Goal: Transaction & Acquisition: Purchase product/service

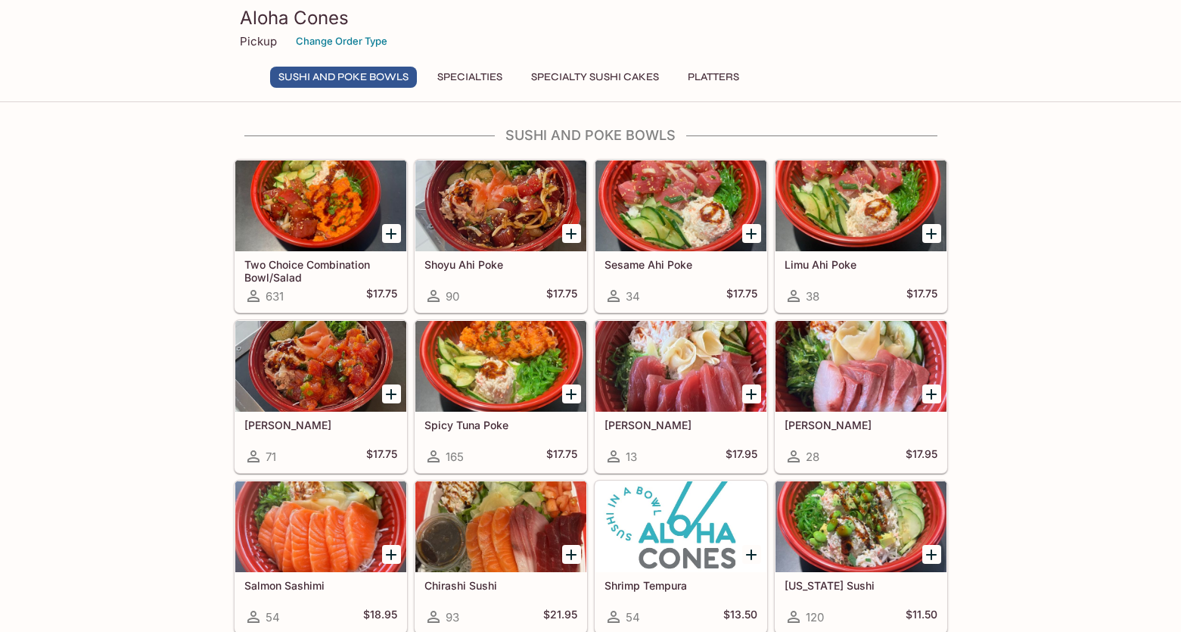
click at [499, 75] on button "Specialties" at bounding box center [470, 77] width 82 height 21
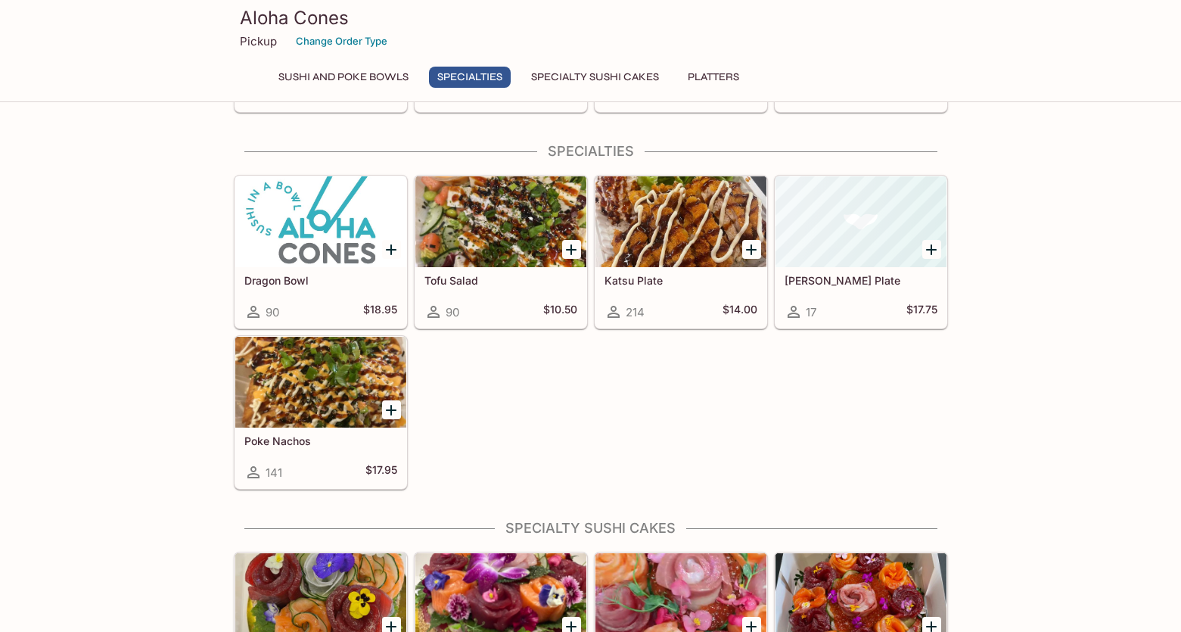
scroll to position [536, 0]
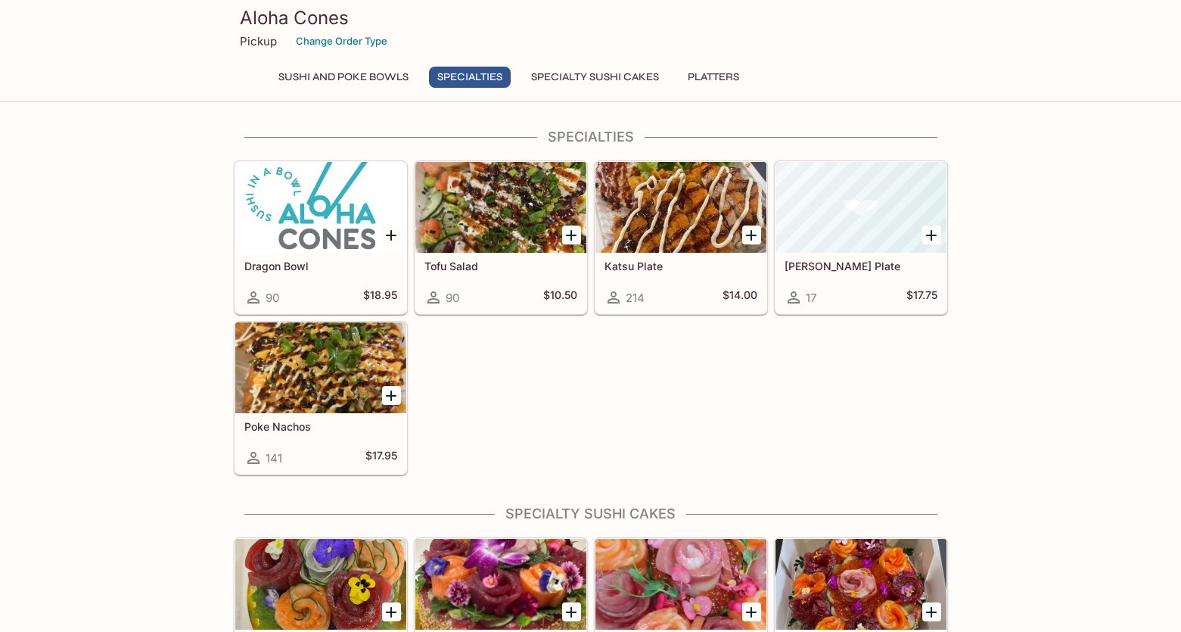
click at [671, 224] on div at bounding box center [681, 207] width 171 height 91
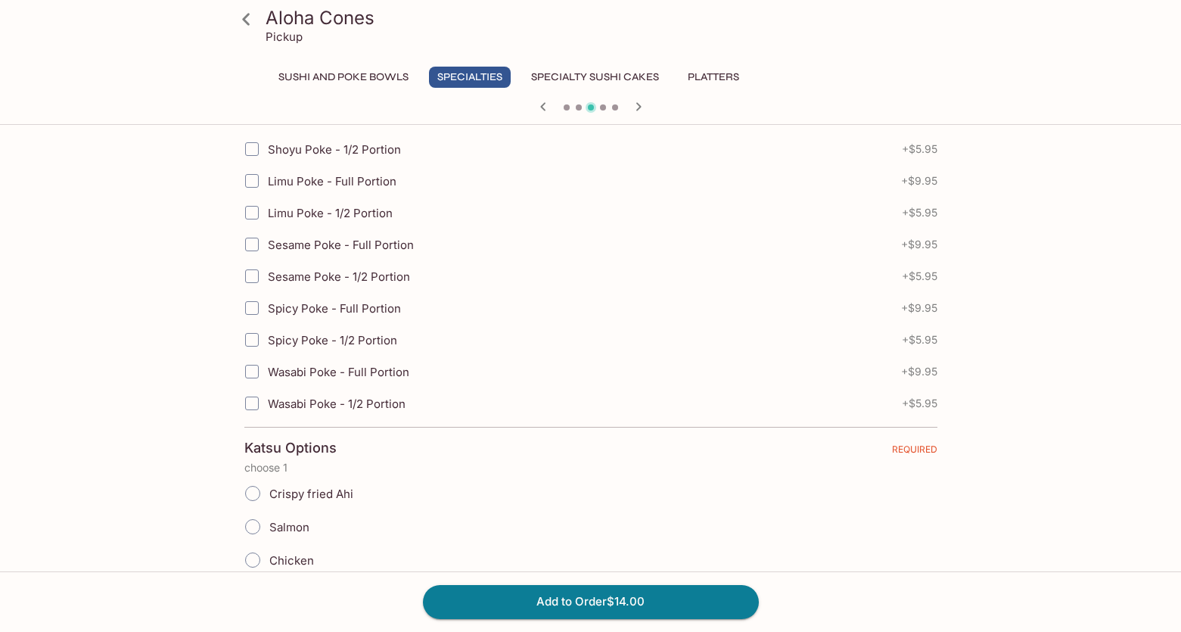
scroll to position [454, 0]
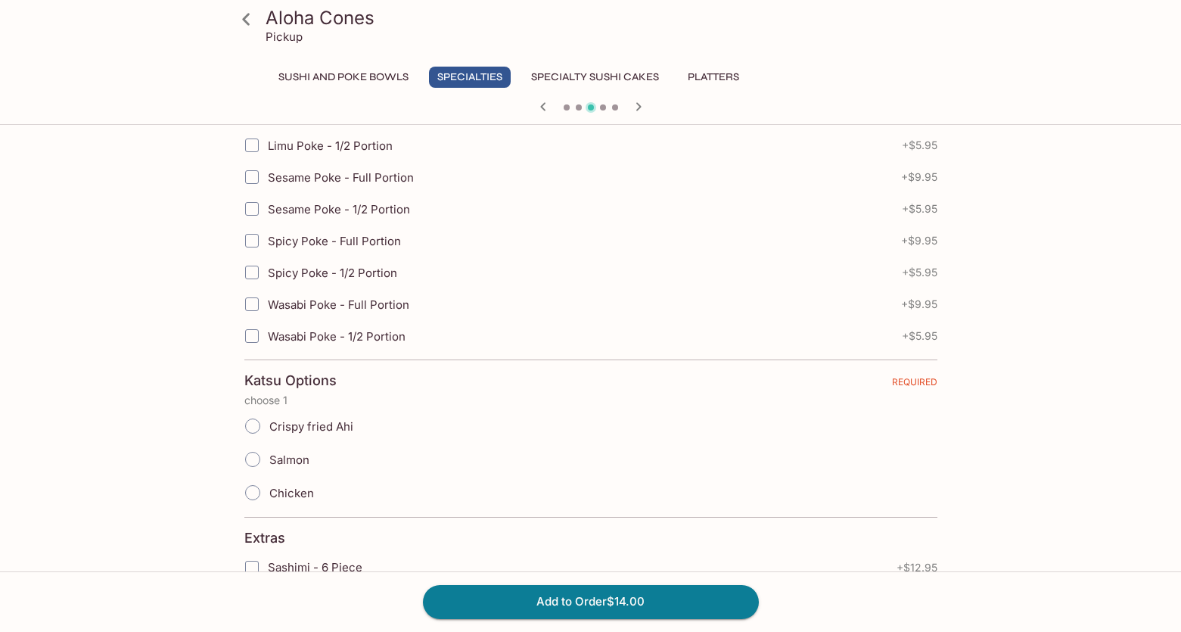
click at [246, 422] on input "Crispy fried Ahi" at bounding box center [253, 426] width 32 height 32
radio input "true"
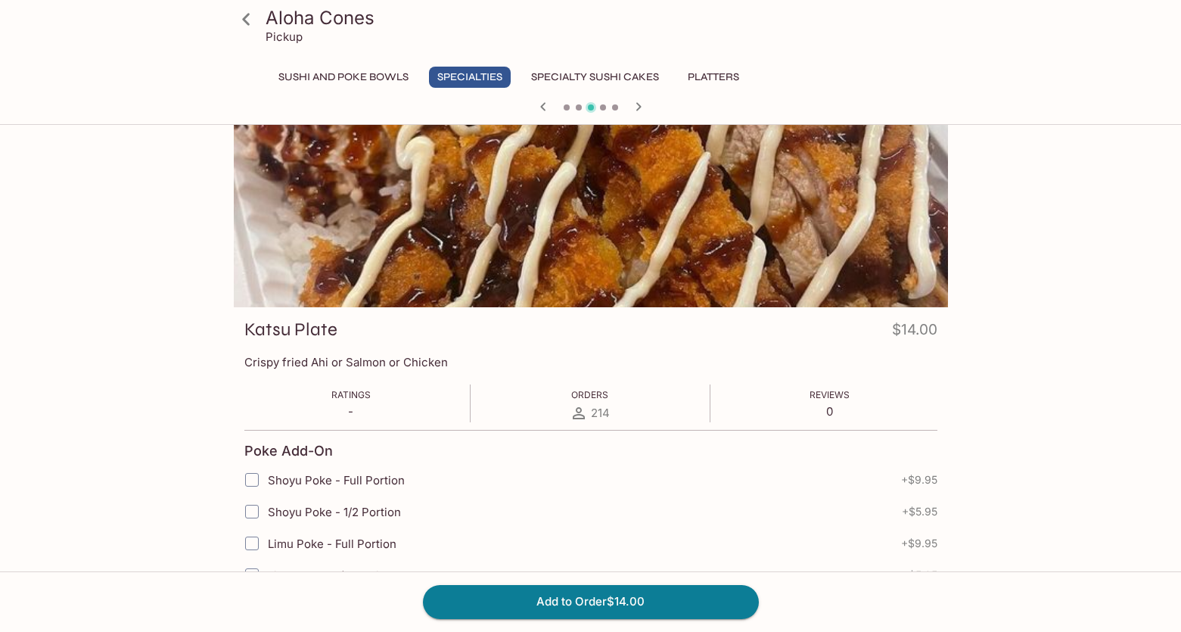
scroll to position [0, 0]
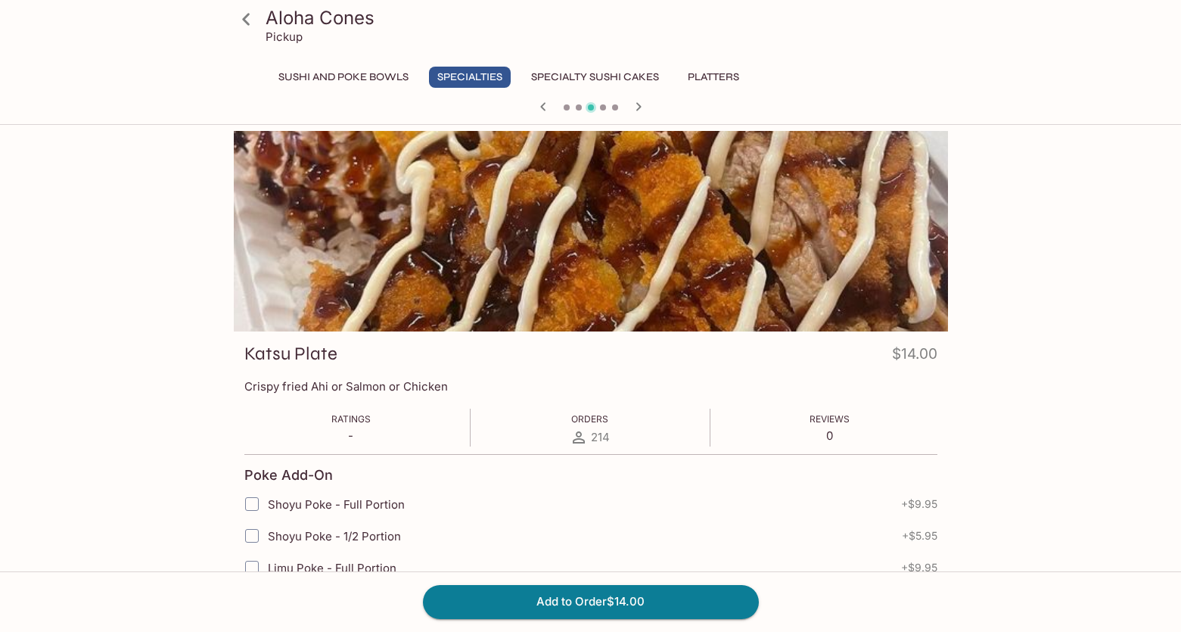
click at [403, 74] on button "Sushi and Poke Bowls" at bounding box center [343, 77] width 147 height 21
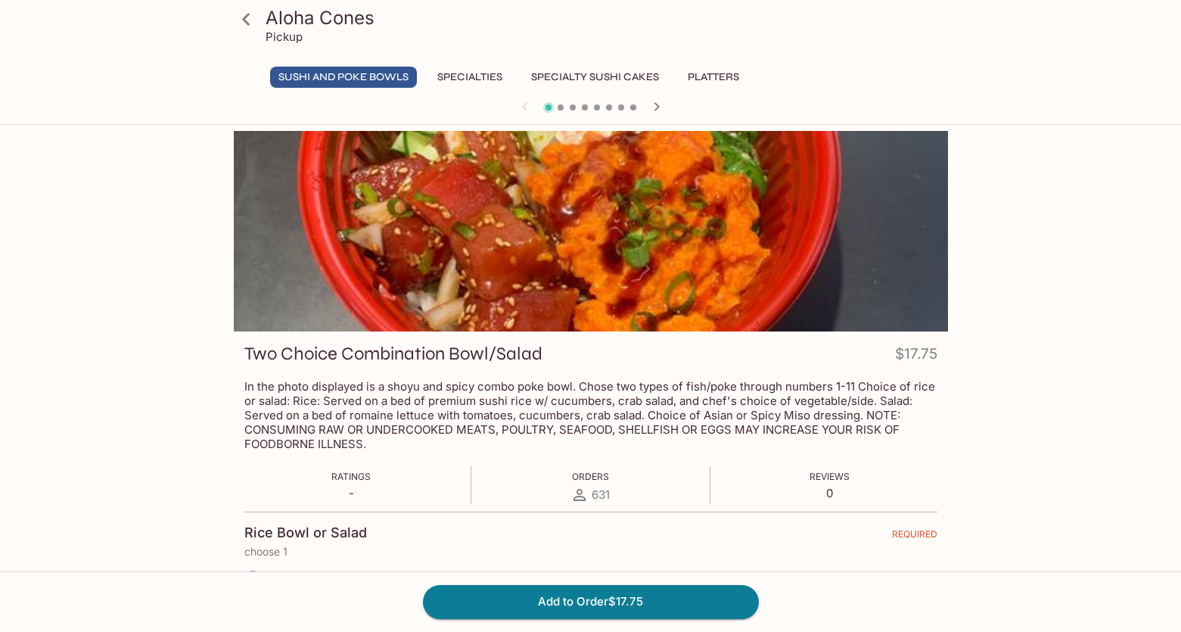
click at [500, 71] on button "Specialties" at bounding box center [470, 77] width 82 height 21
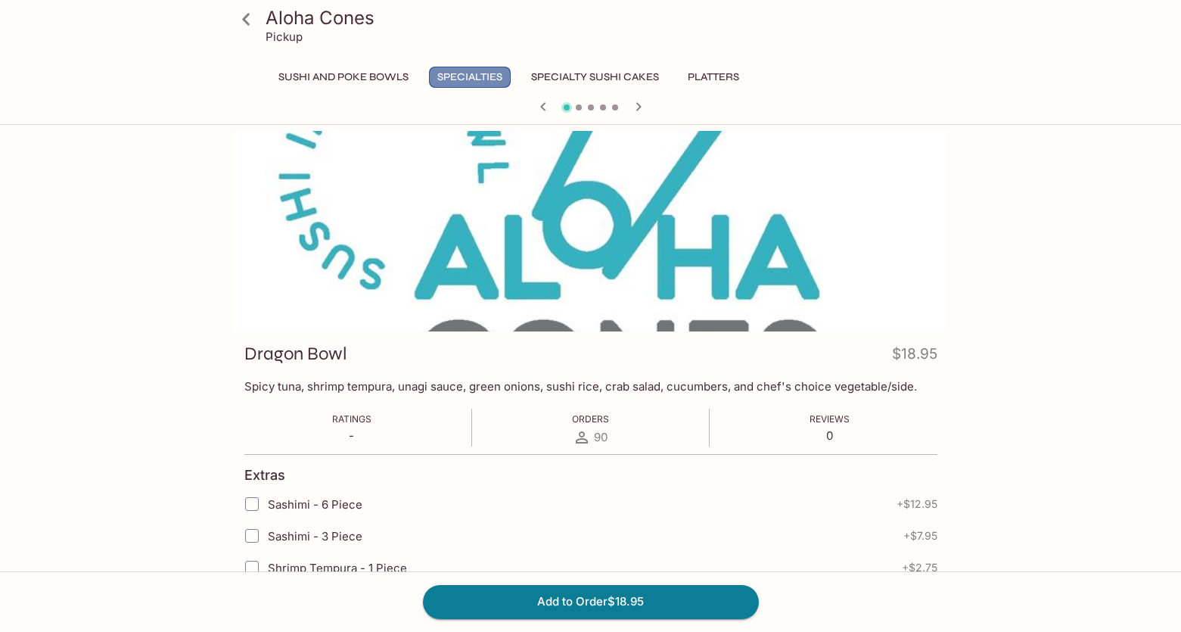
click at [466, 75] on button "Specialties" at bounding box center [470, 77] width 82 height 21
click at [249, 16] on icon at bounding box center [246, 19] width 26 height 26
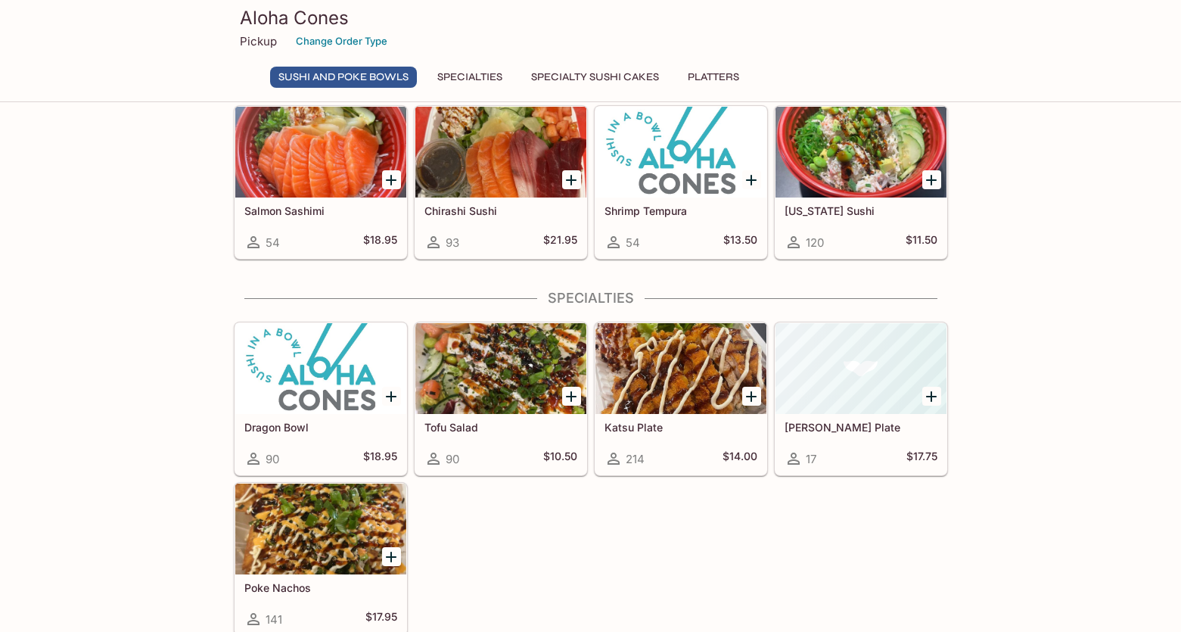
scroll to position [378, 0]
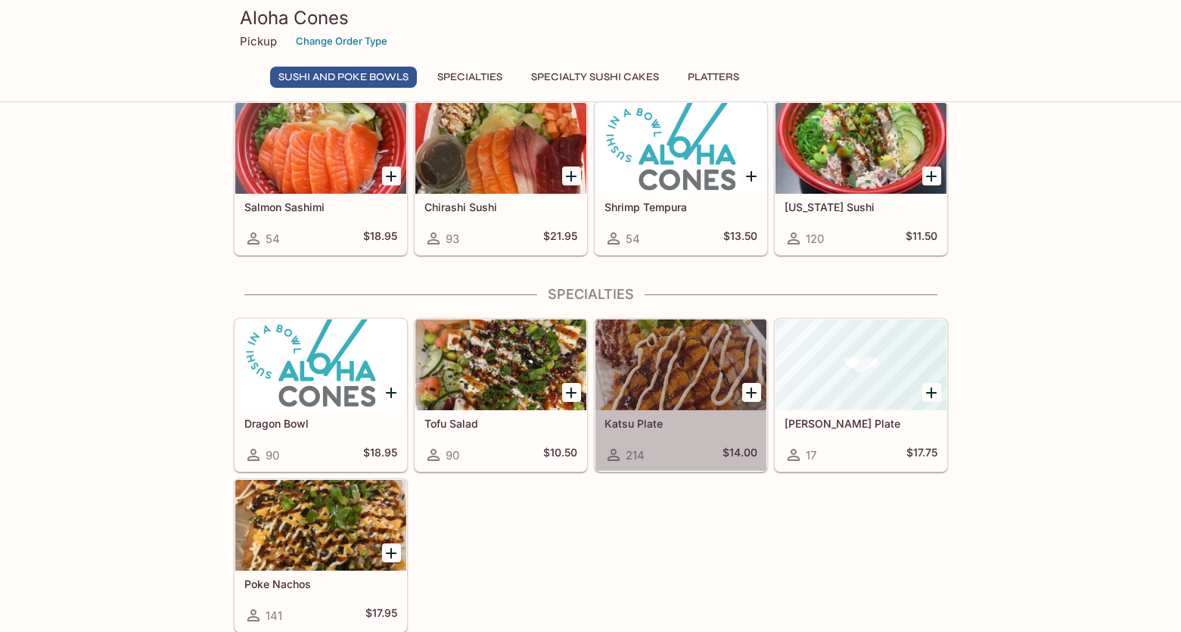
click at [700, 366] on div at bounding box center [681, 364] width 171 height 91
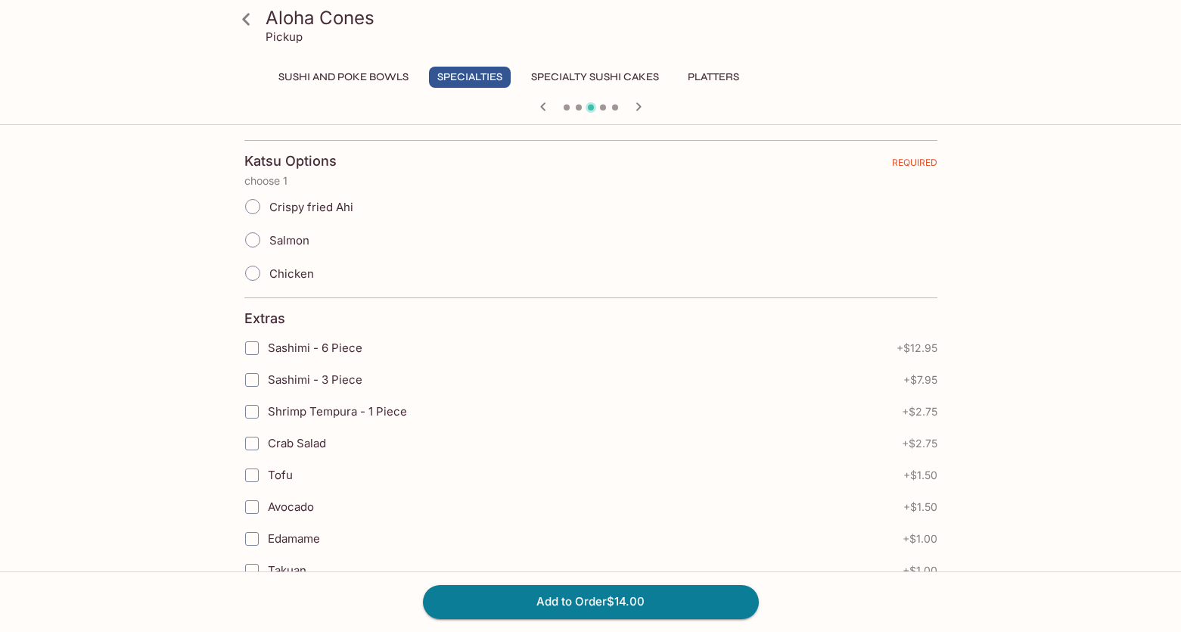
scroll to position [681, 0]
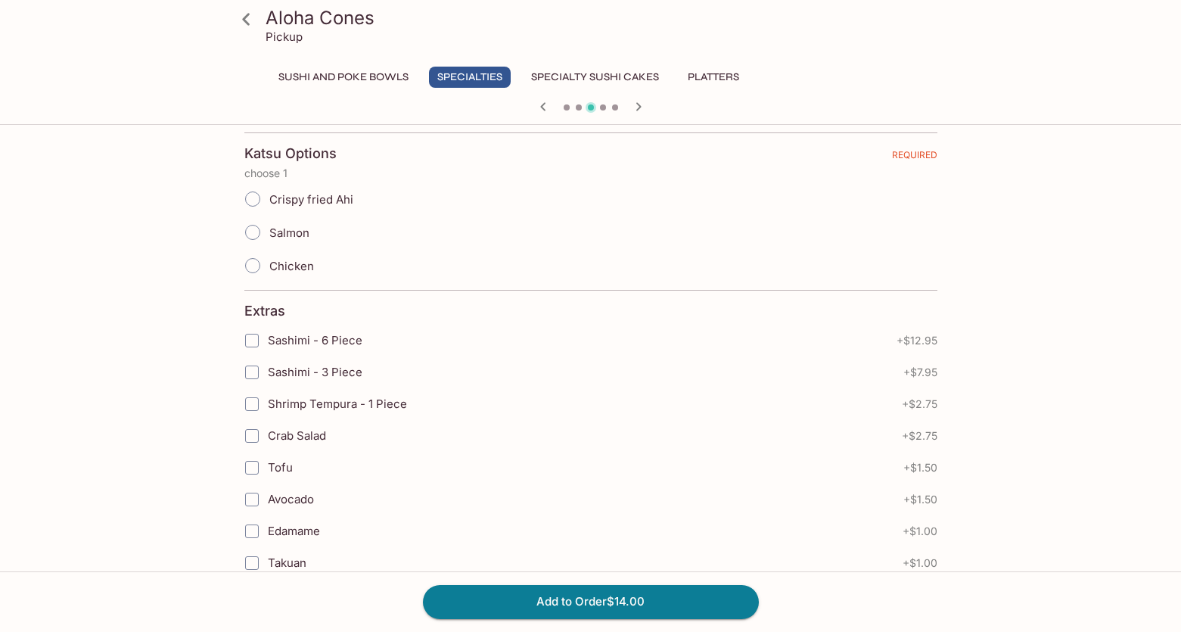
click at [300, 196] on span "Crispy fried Ahi" at bounding box center [311, 199] width 84 height 14
click at [269, 196] on input "Crispy fried Ahi" at bounding box center [253, 199] width 32 height 32
radio input "true"
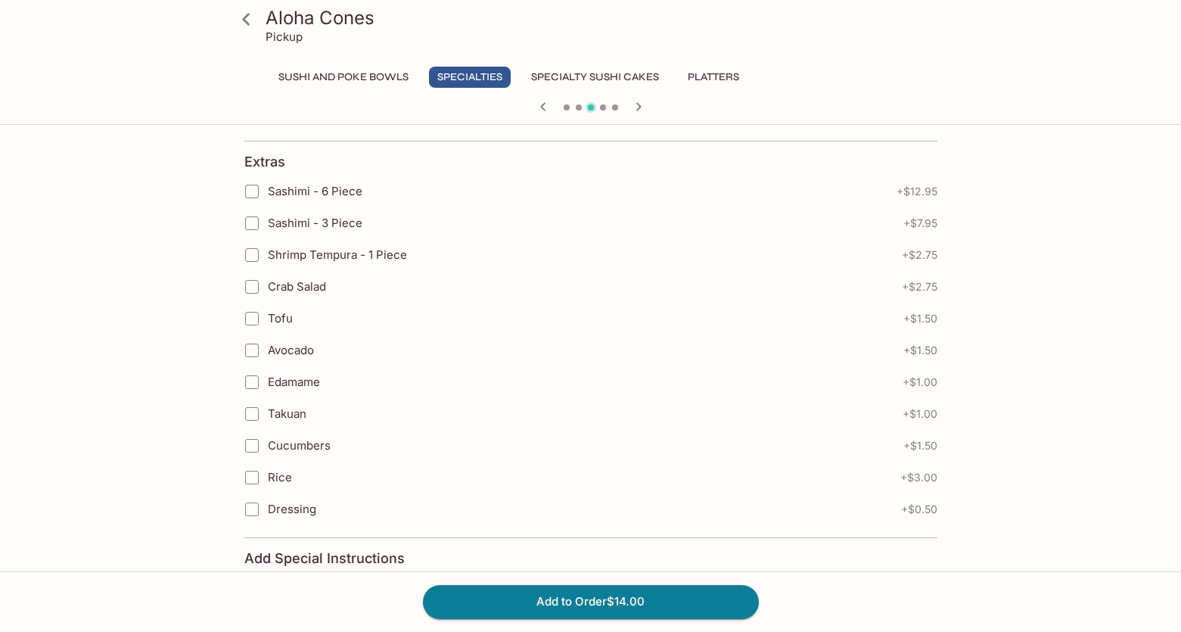
scroll to position [833, 0]
